Goal: Information Seeking & Learning: Learn about a topic

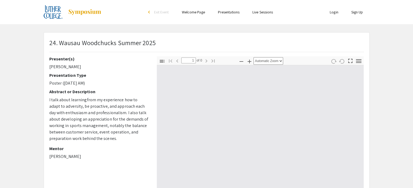
type input "0"
select select "auto"
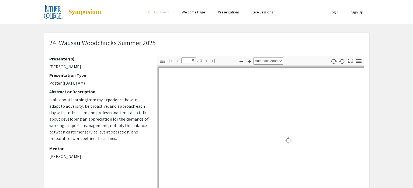
type input "1"
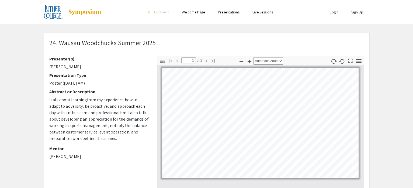
select select "auto"
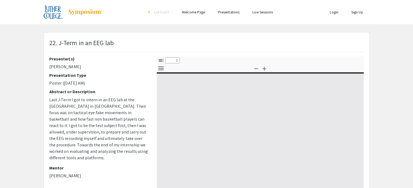
select select "custom"
type input "0"
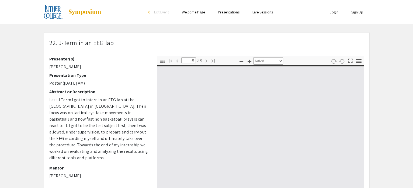
select select "auto"
type input "1"
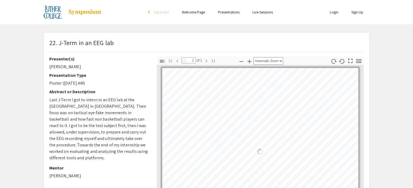
select select "auto"
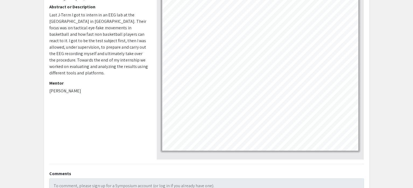
scroll to position [114, 0]
